Goal: Task Accomplishment & Management: Manage account settings

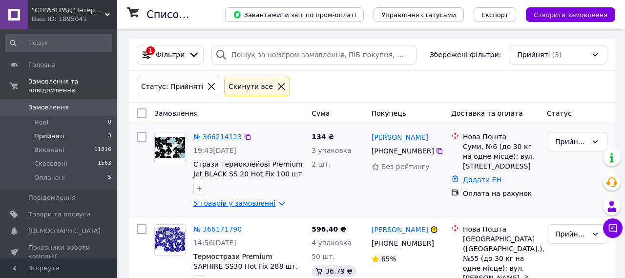
click at [231, 200] on link "5 товарів у замовленні" at bounding box center [234, 203] width 82 height 8
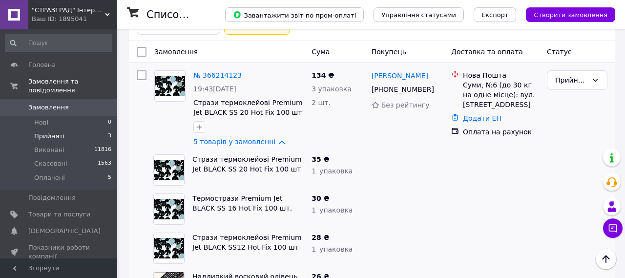
scroll to position [51, 0]
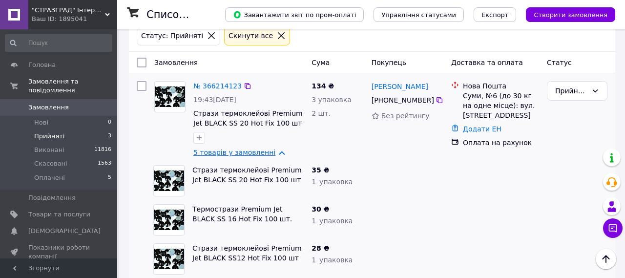
click at [243, 150] on link "5 товарів у замовленні" at bounding box center [234, 152] width 82 height 8
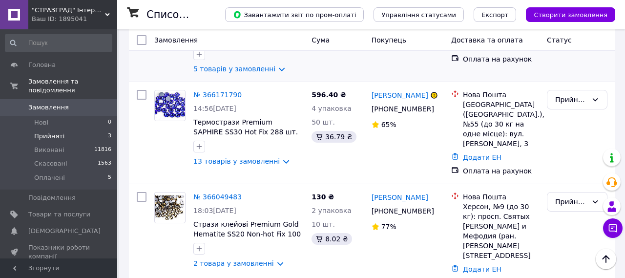
scroll to position [83, 0]
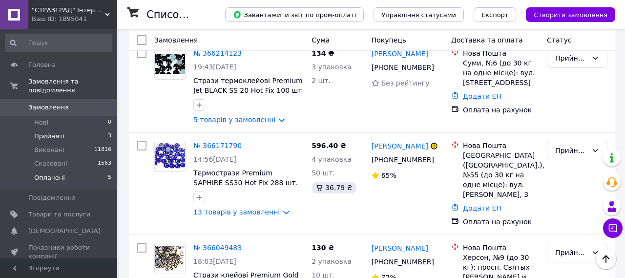
click at [52, 173] on span "Оплачені" at bounding box center [49, 177] width 31 height 9
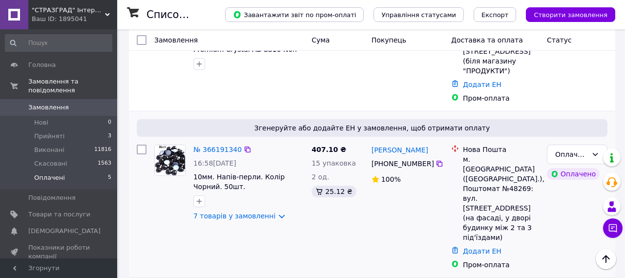
scroll to position [258, 0]
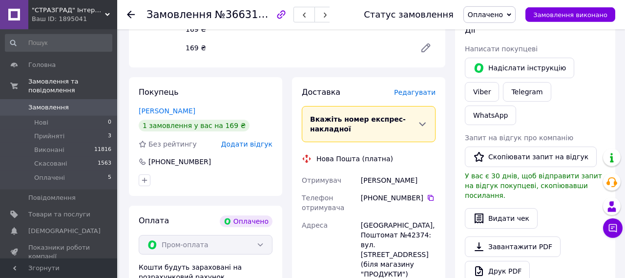
scroll to position [203, 0]
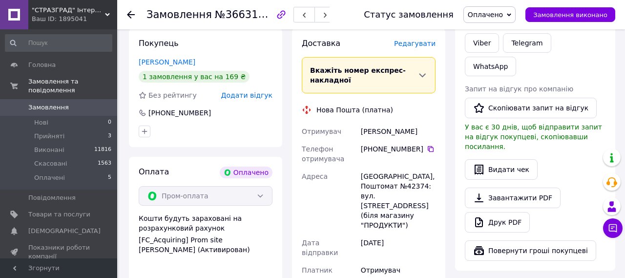
click at [423, 40] on span "Редагувати" at bounding box center [414, 44] width 41 height 8
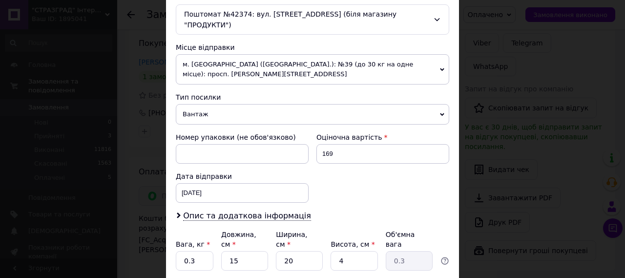
scroll to position [375, 0]
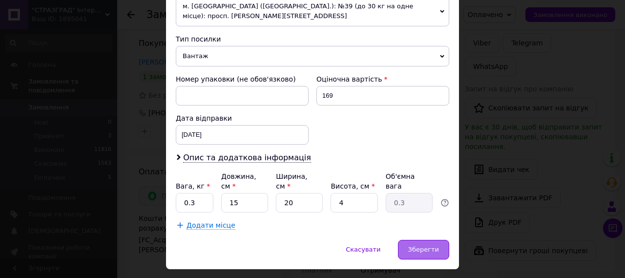
click at [431, 240] on div "Зберегти" at bounding box center [423, 250] width 51 height 20
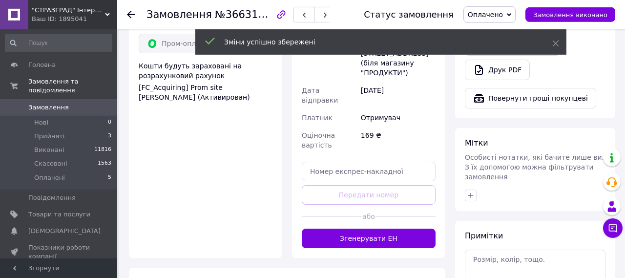
scroll to position [355, 0]
click at [419, 228] on button "Згенерувати ЕН" at bounding box center [369, 238] width 134 height 20
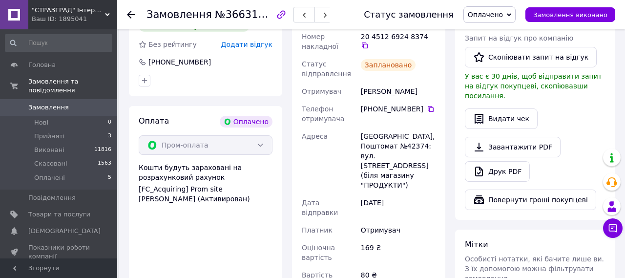
scroll to position [203, 0]
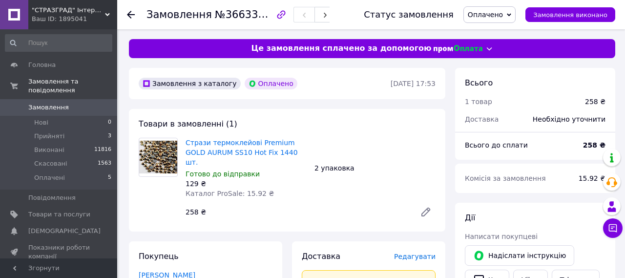
click at [251, 147] on span "Стрази термоклейові Premium GOLD AURUM SS10 Hot Fix 1440 шт." at bounding box center [245, 152] width 121 height 29
click at [256, 137] on div "Стрази термоклейові Premium GOLD AURUM SS10 Hot Fix 1440 шт. Готово до відправк…" at bounding box center [246, 168] width 129 height 64
click at [255, 144] on link "Стрази термоклейові Premium GOLD AURUM SS10 Hot Fix 1440 шт." at bounding box center [241, 152] width 112 height 27
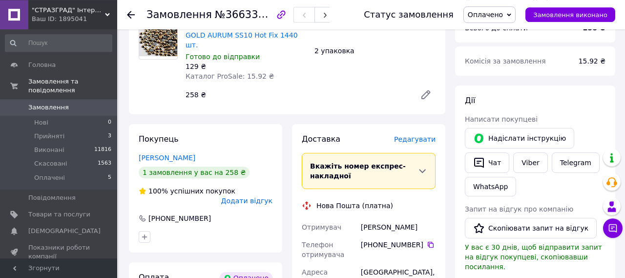
scroll to position [101, 0]
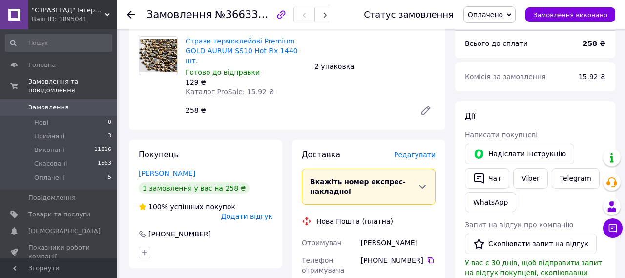
click at [417, 151] on span "Редагувати" at bounding box center [414, 155] width 41 height 8
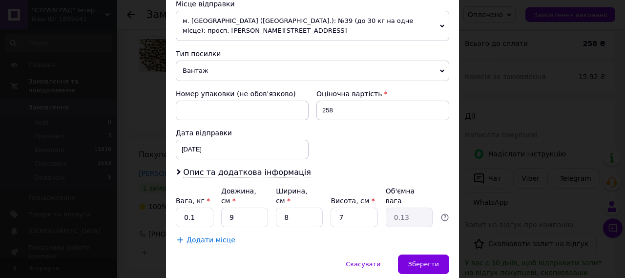
scroll to position [375, 0]
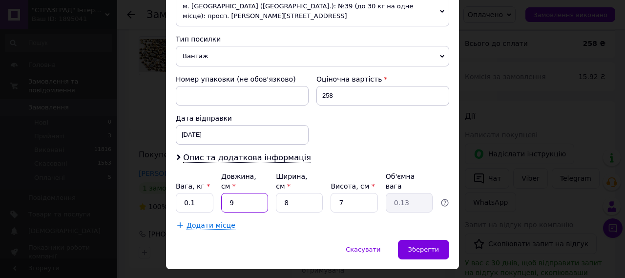
drag, startPoint x: 236, startPoint y: 178, endPoint x: 213, endPoint y: 179, distance: 22.5
click at [221, 193] on input "9" at bounding box center [244, 203] width 47 height 20
type input "1"
type input "0.1"
type input "13"
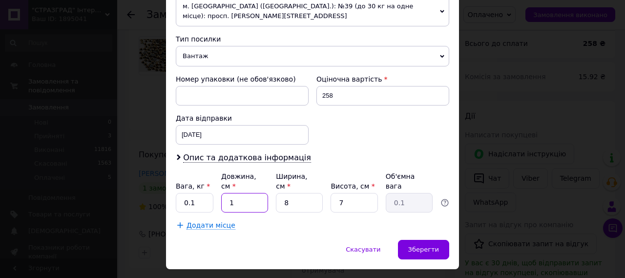
type input "0.18"
type input "13"
drag, startPoint x: 338, startPoint y: 181, endPoint x: 365, endPoint y: 179, distance: 27.4
click at [365, 193] on input "7" at bounding box center [353, 203] width 47 height 20
type input "3"
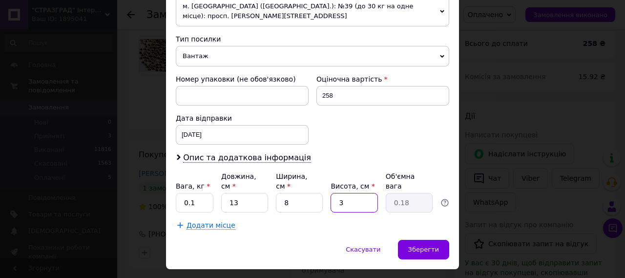
type input "0.1"
type input "3"
click at [424, 245] on span "Зберегти" at bounding box center [423, 248] width 31 height 7
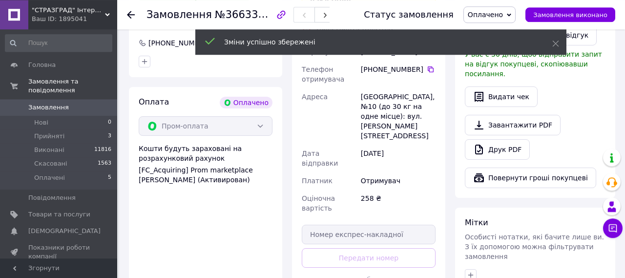
scroll to position [304, 0]
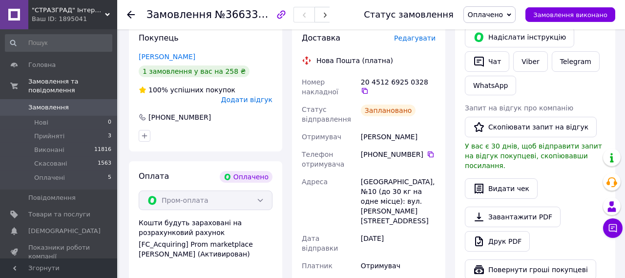
scroll to position [203, 0]
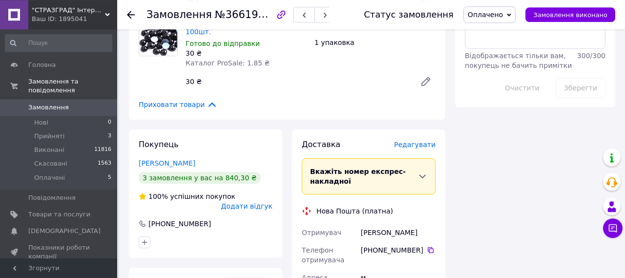
scroll to position [609, 0]
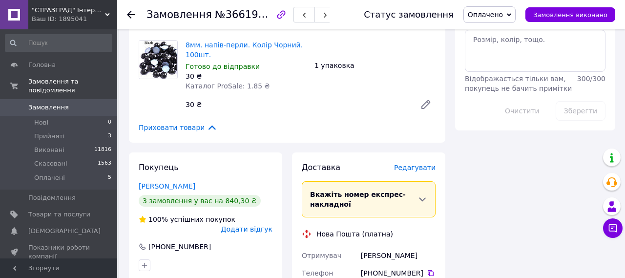
click at [418, 163] on span "Редагувати" at bounding box center [414, 167] width 41 height 8
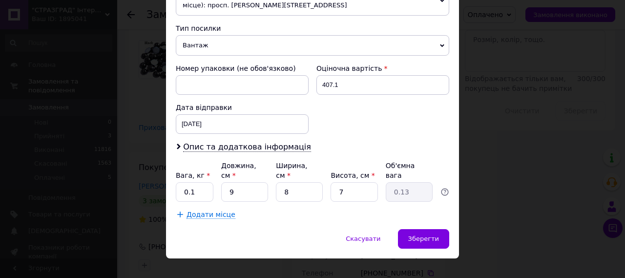
scroll to position [386, 0]
click at [199, 182] on input "0.1" at bounding box center [195, 192] width 38 height 20
type input "0.3"
drag, startPoint x: 236, startPoint y: 176, endPoint x: 199, endPoint y: 183, distance: 37.7
click at [221, 183] on input "9" at bounding box center [244, 192] width 47 height 20
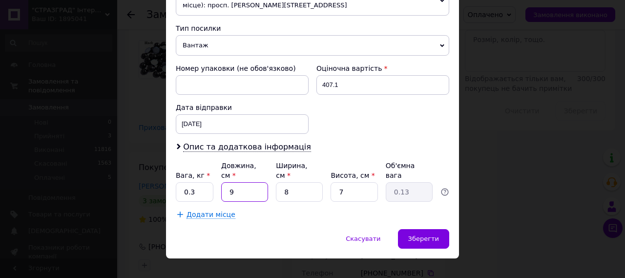
type input "2"
type input "0.1"
type input "22"
type input "0.31"
type input "22"
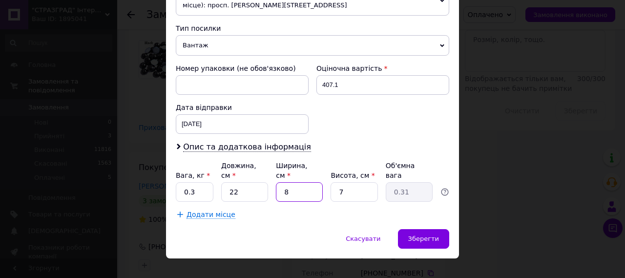
drag, startPoint x: 282, startPoint y: 176, endPoint x: 297, endPoint y: 177, distance: 15.2
click at [297, 182] on input "8" at bounding box center [299, 192] width 47 height 20
type input "1"
type input "0.1"
type input "15"
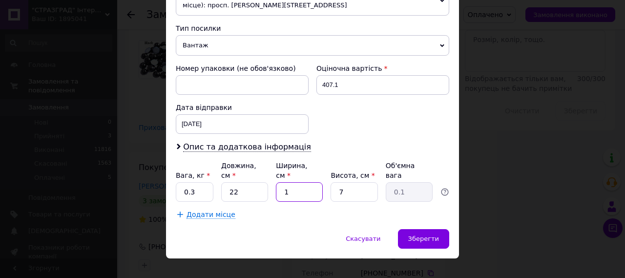
type input "0.58"
type input "15"
drag, startPoint x: 359, startPoint y: 177, endPoint x: 299, endPoint y: 176, distance: 60.0
click at [330, 182] on input "7" at bounding box center [353, 192] width 47 height 20
type input "5"
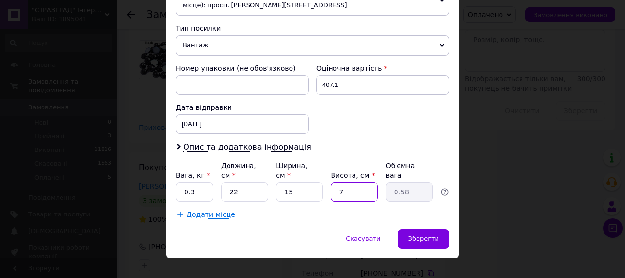
type input "0.41"
type input "5"
click at [427, 235] on span "Зберегти" at bounding box center [423, 238] width 31 height 7
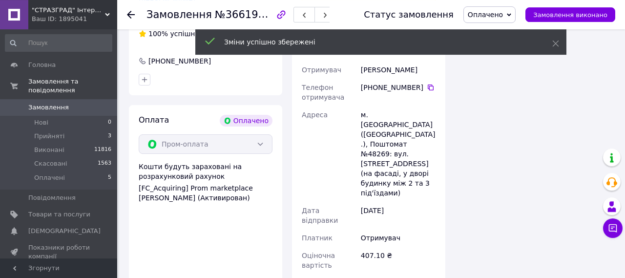
scroll to position [863, 0]
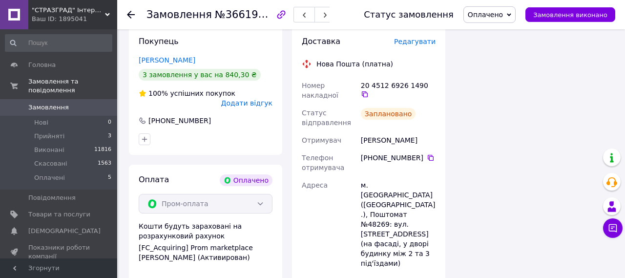
scroll to position [710, 0]
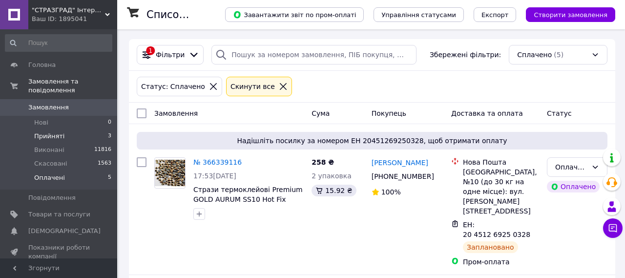
click at [51, 132] on span "Прийняті" at bounding box center [49, 136] width 30 height 9
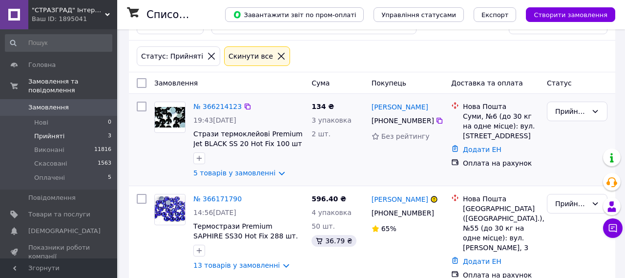
scroll to position [51, 0]
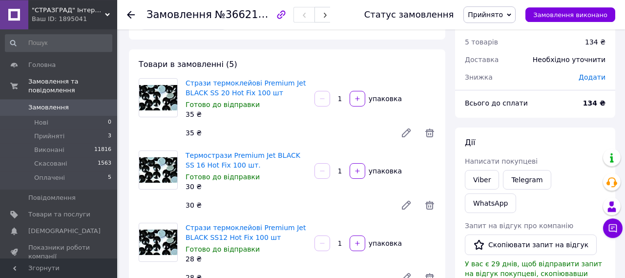
scroll to position [51, 0]
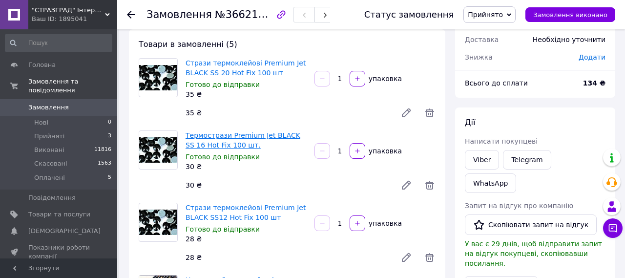
click at [286, 135] on link "Термострази Premium Jet BLACK SS 16 Hot Fix 100 шт." at bounding box center [242, 140] width 115 height 18
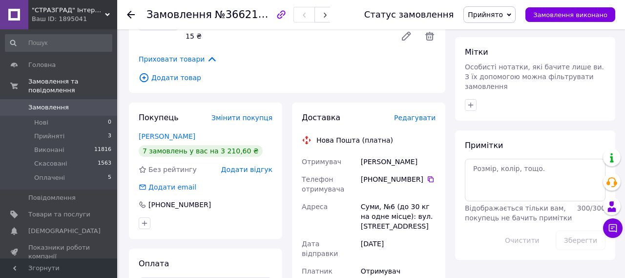
scroll to position [406, 0]
click at [419, 115] on span "Редагувати" at bounding box center [414, 118] width 41 height 8
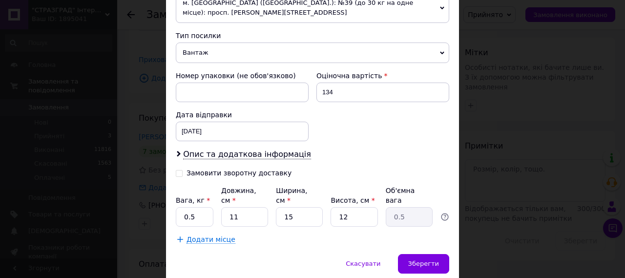
scroll to position [393, 0]
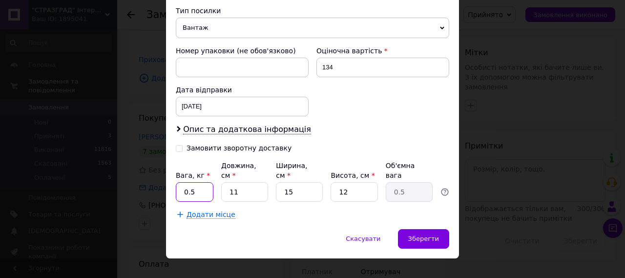
click at [202, 182] on input "0.5" at bounding box center [195, 192] width 38 height 20
type input "0.3"
drag, startPoint x: 246, startPoint y: 174, endPoint x: 151, endPoint y: 174, distance: 95.6
click at [221, 182] on input "11" at bounding box center [244, 192] width 47 height 20
type input "2"
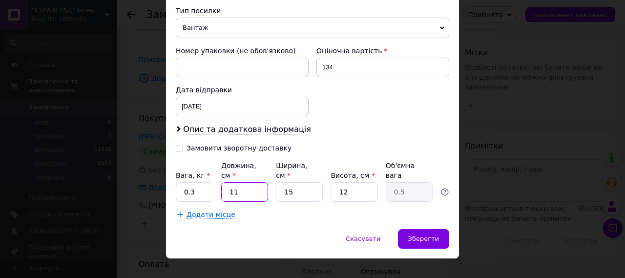
type input "0.1"
type input "22"
type input "0.99"
type input "2"
type input "0.1"
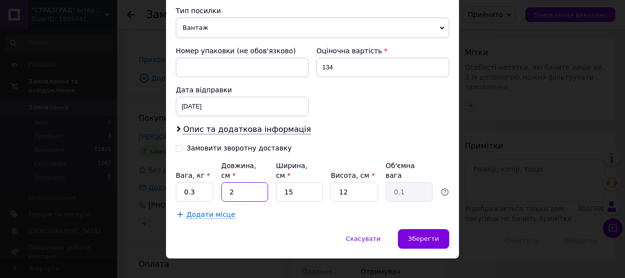
type input "23"
type input "1.03"
type input "23"
drag, startPoint x: 336, startPoint y: 179, endPoint x: 381, endPoint y: 178, distance: 44.9
click at [381, 178] on div "Вага, кг * 0.3 Довжина, см * 23 Ширина, см * 15 Висота, см * 12 Об'ємна вага 1.…" at bounding box center [312, 181] width 273 height 41
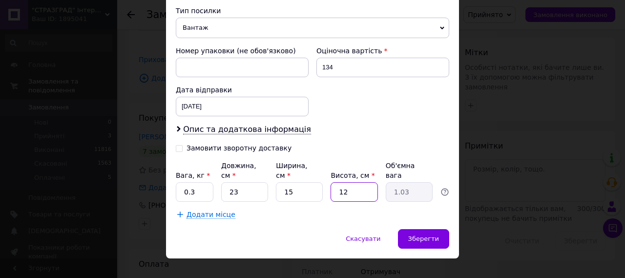
type input "4"
type input "0.35"
type input "4"
click at [427, 235] on span "Зберегти" at bounding box center [423, 238] width 31 height 7
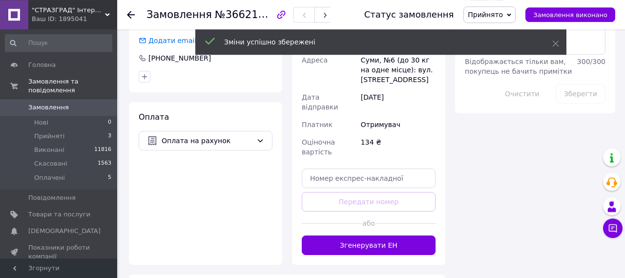
scroll to position [558, 0]
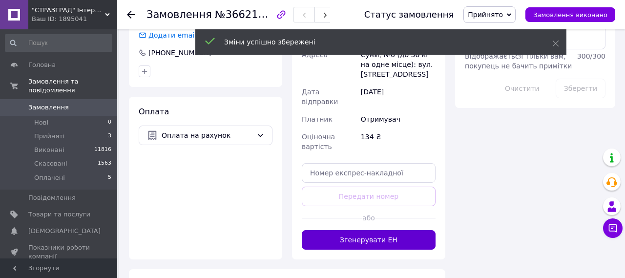
click at [392, 235] on button "Згенерувати ЕН" at bounding box center [369, 240] width 134 height 20
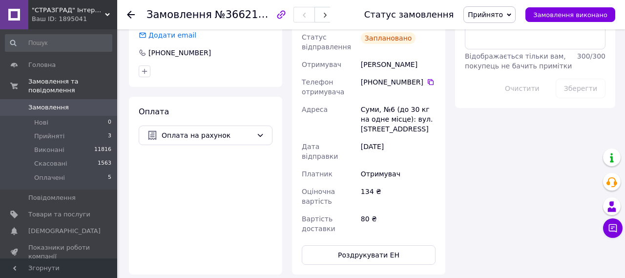
scroll to position [507, 0]
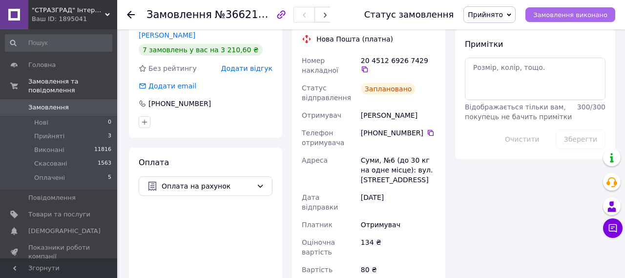
click at [595, 13] on span "Замовлення виконано" at bounding box center [570, 14] width 74 height 7
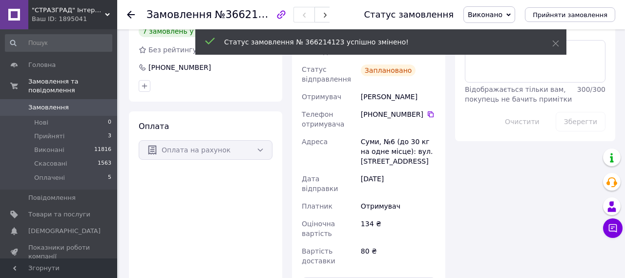
scroll to position [489, 0]
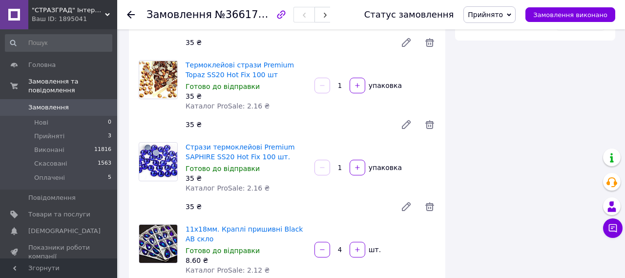
scroll to position [1015, 0]
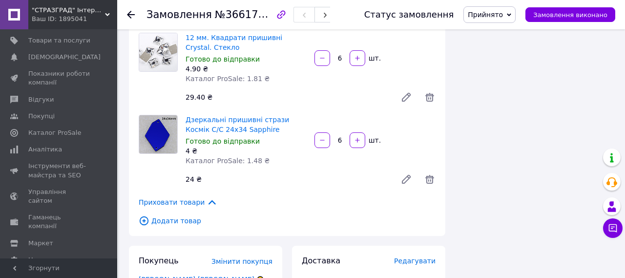
scroll to position [182, 0]
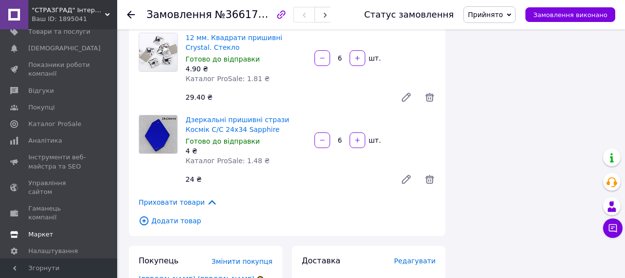
click at [47, 230] on span "Маркет" at bounding box center [40, 234] width 25 height 9
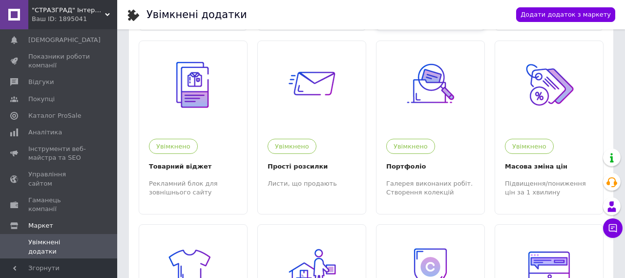
scroll to position [254, 0]
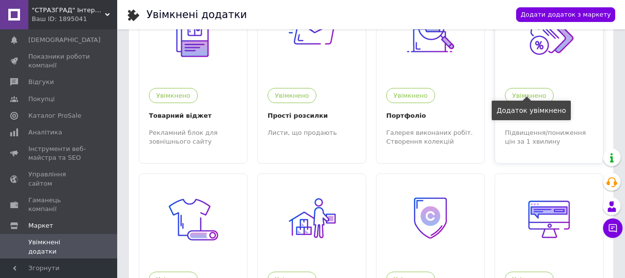
click at [535, 91] on div "Увімкнено" at bounding box center [529, 95] width 49 height 15
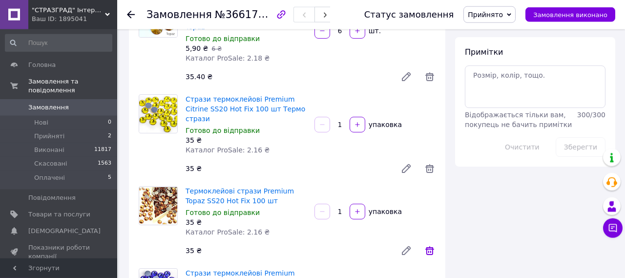
scroll to position [507, 0]
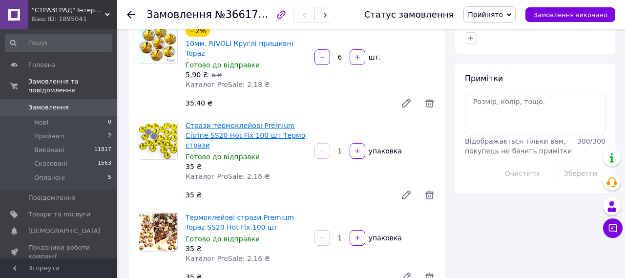
click at [262, 121] on link "Стрази термоклейові Premium Citrine SS20 Hot Fix 100 шт Термо стрази" at bounding box center [245, 134] width 120 height 27
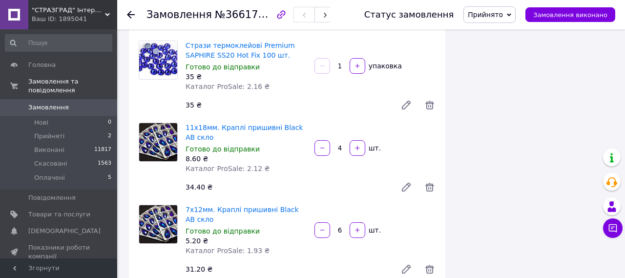
scroll to position [913, 0]
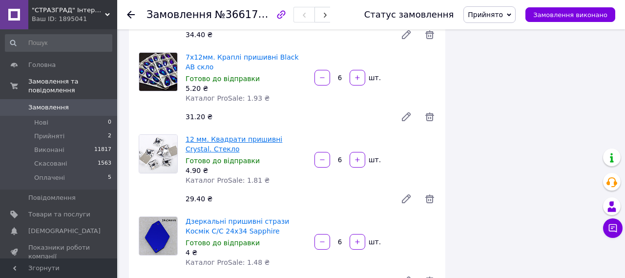
click at [231, 135] on link "12 мм. Квадрати пришивні Crystal. Стекло" at bounding box center [233, 144] width 97 height 18
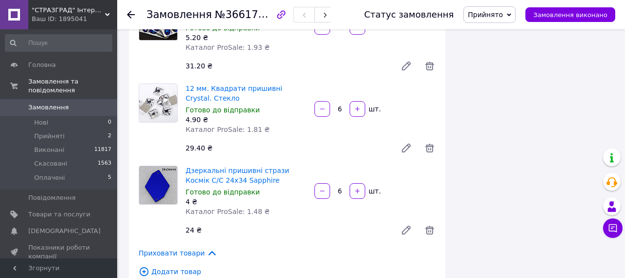
scroll to position [1167, 0]
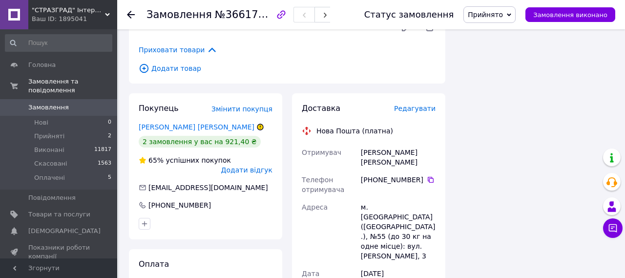
click at [415, 104] on span "Редагувати" at bounding box center [414, 108] width 41 height 8
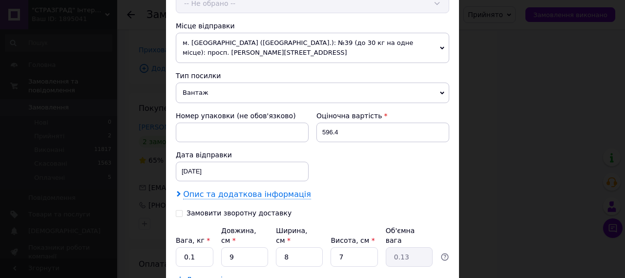
scroll to position [393, 0]
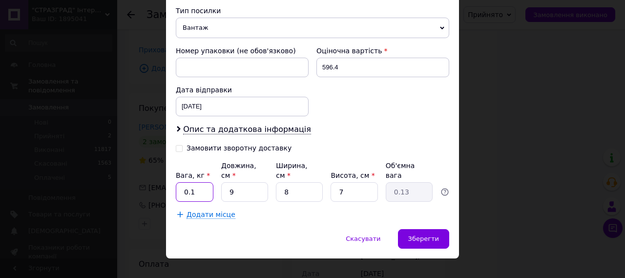
click at [201, 182] on input "0.1" at bounding box center [195, 192] width 38 height 20
type input "0.3"
drag, startPoint x: 241, startPoint y: 180, endPoint x: 213, endPoint y: 178, distance: 27.4
click at [221, 182] on input "9" at bounding box center [244, 192] width 47 height 20
type input "2"
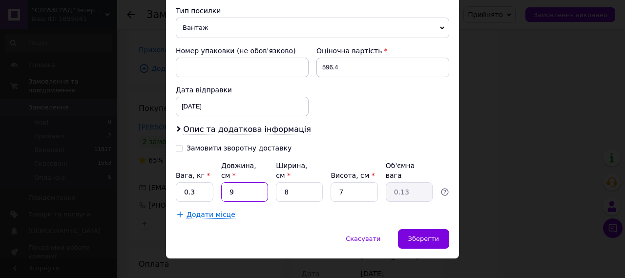
type input "0.1"
type input "23"
type input "0.32"
type input "23"
drag, startPoint x: 300, startPoint y: 180, endPoint x: 257, endPoint y: 169, distance: 43.9
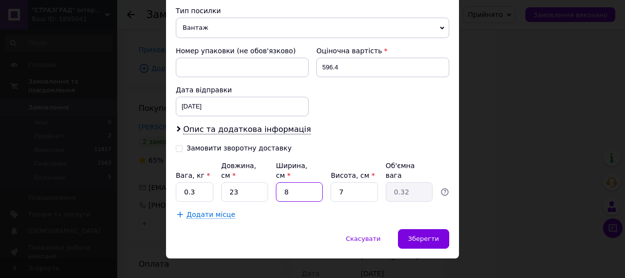
click at [276, 182] on input "8" at bounding box center [299, 192] width 47 height 20
type input "1"
type input "0.1"
type input "15"
type input "0.6"
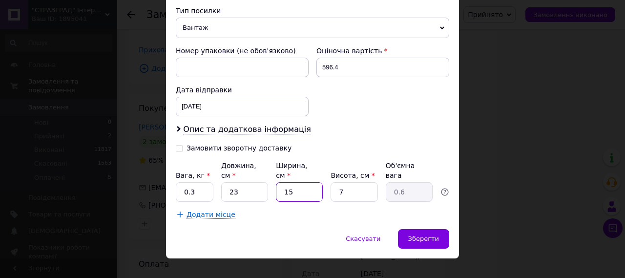
type input "15"
drag, startPoint x: 345, startPoint y: 176, endPoint x: 297, endPoint y: 172, distance: 48.5
click at [330, 182] on input "7" at bounding box center [353, 192] width 47 height 20
type input "5"
type input "0.43"
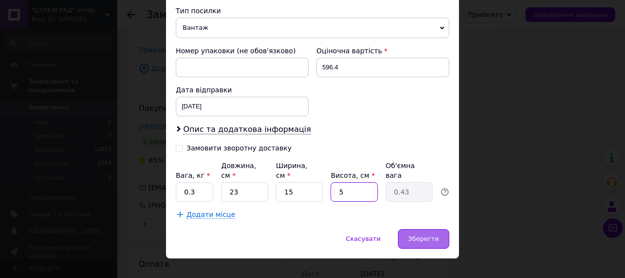
type input "5"
click at [419, 235] on span "Зберегти" at bounding box center [423, 238] width 31 height 7
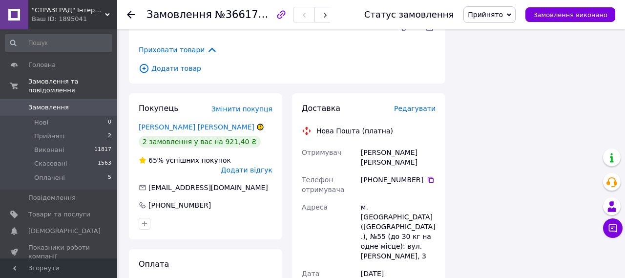
click at [427, 104] on span "Редагувати" at bounding box center [414, 108] width 41 height 8
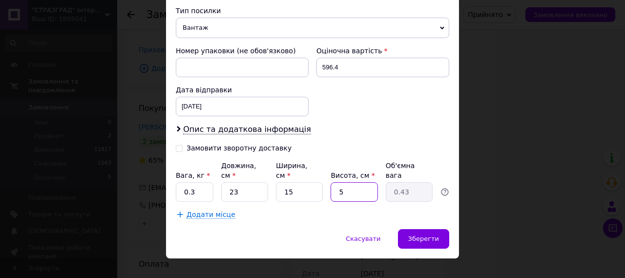
click at [350, 182] on input "5" at bounding box center [353, 192] width 47 height 20
type input "4"
type input "0.35"
type input "4"
click at [448, 229] on div "Зберегти" at bounding box center [423, 239] width 51 height 20
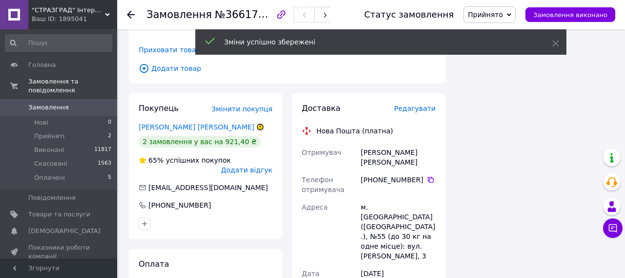
click at [431, 104] on span "Редагувати" at bounding box center [414, 108] width 41 height 8
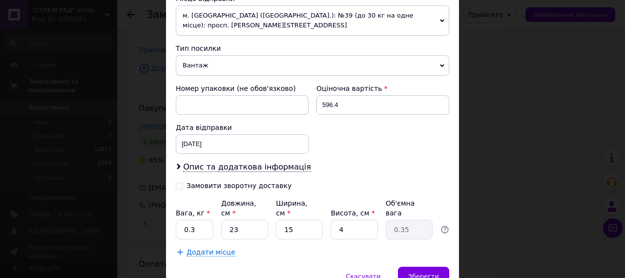
scroll to position [338, 0]
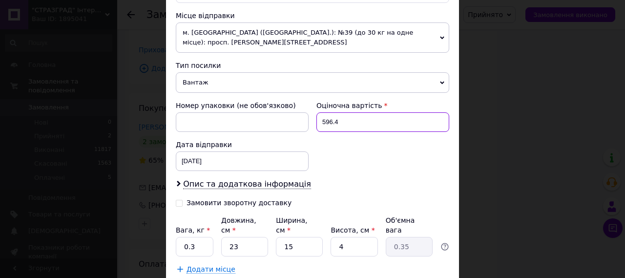
drag, startPoint x: 346, startPoint y: 118, endPoint x: 283, endPoint y: 124, distance: 62.8
click at [316, 124] on input "596.4" at bounding box center [382, 122] width 133 height 20
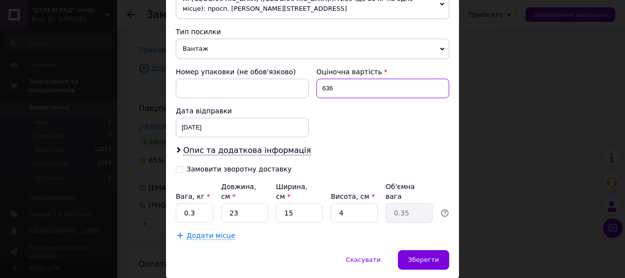
scroll to position [393, 0]
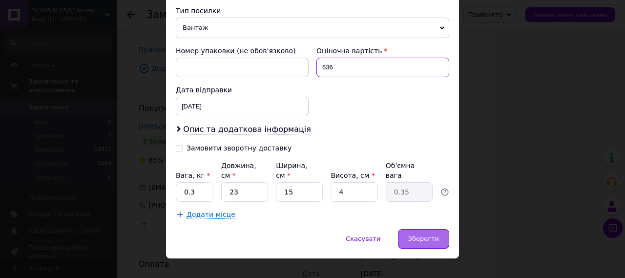
type input "636"
click at [422, 235] on span "Зберегти" at bounding box center [423, 238] width 31 height 7
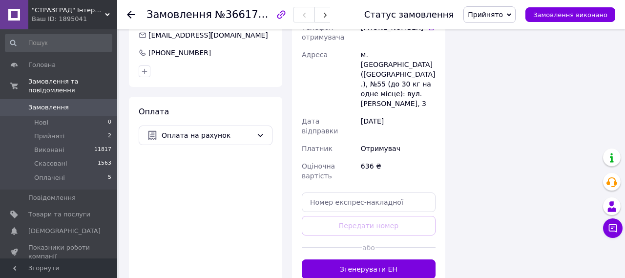
scroll to position [1269, 0]
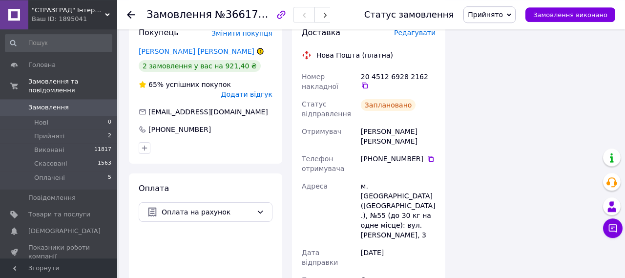
scroll to position [1218, 0]
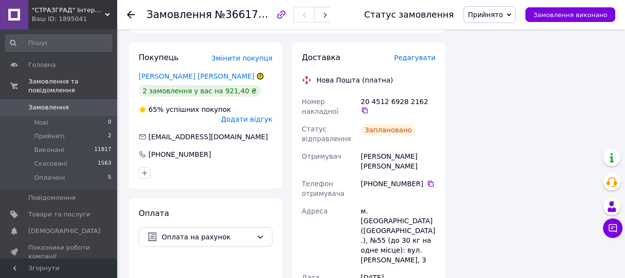
click at [569, 14] on span "Замовлення виконано" at bounding box center [570, 14] width 74 height 7
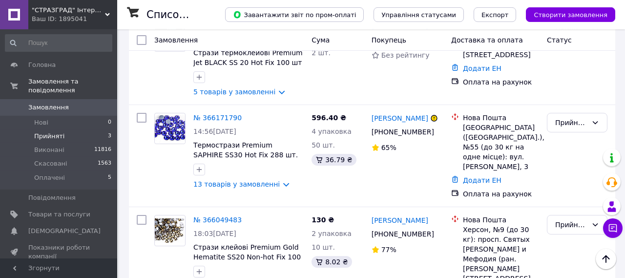
scroll to position [134, 0]
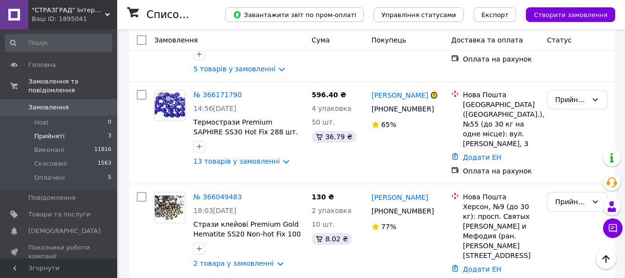
click at [329, 79] on div "№ 366214123 19:43, 11.10.2025 Стрази термоклейові Premium Jet BLACK SS 20 Hot F…" at bounding box center [372, 36] width 486 height 92
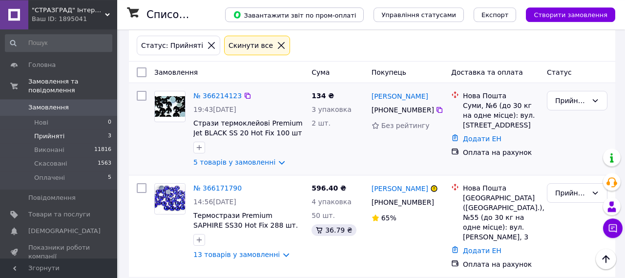
scroll to position [33, 0]
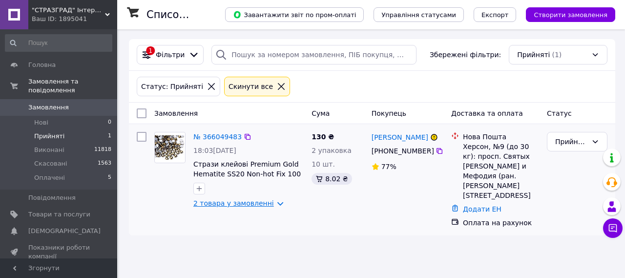
click at [271, 203] on link "2 товара у замовленні" at bounding box center [233, 203] width 81 height 8
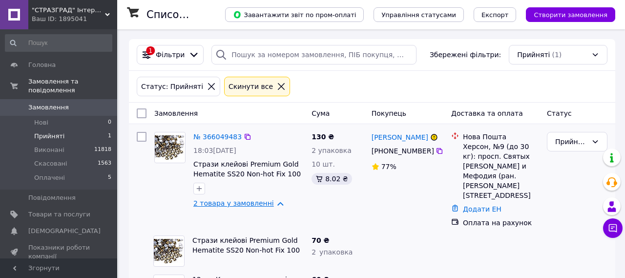
click at [271, 203] on link "2 товара у замовленні" at bounding box center [233, 203] width 81 height 8
